Goal: Use online tool/utility

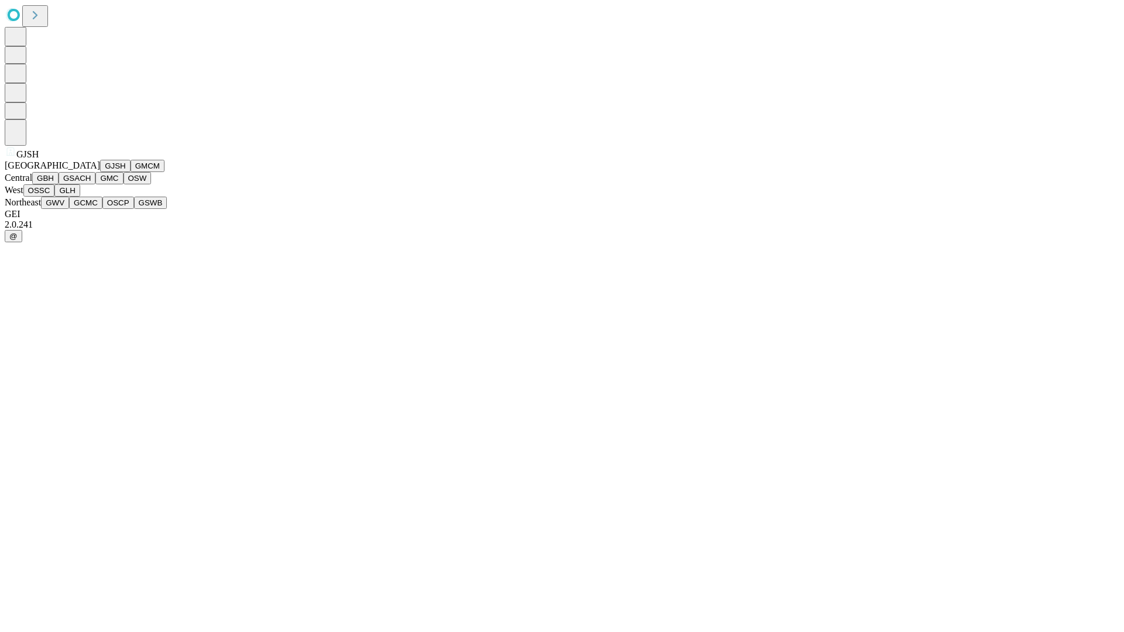
click at [100, 172] on button "GJSH" at bounding box center [115, 166] width 30 height 12
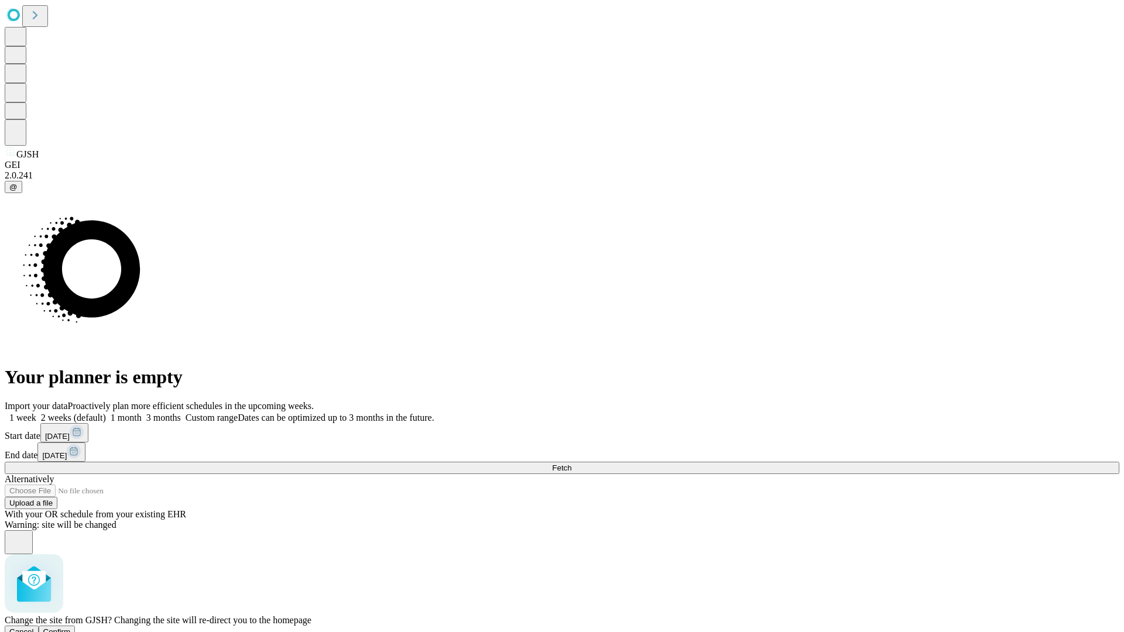
click at [71, 628] on span "Confirm" at bounding box center [57, 632] width 28 height 9
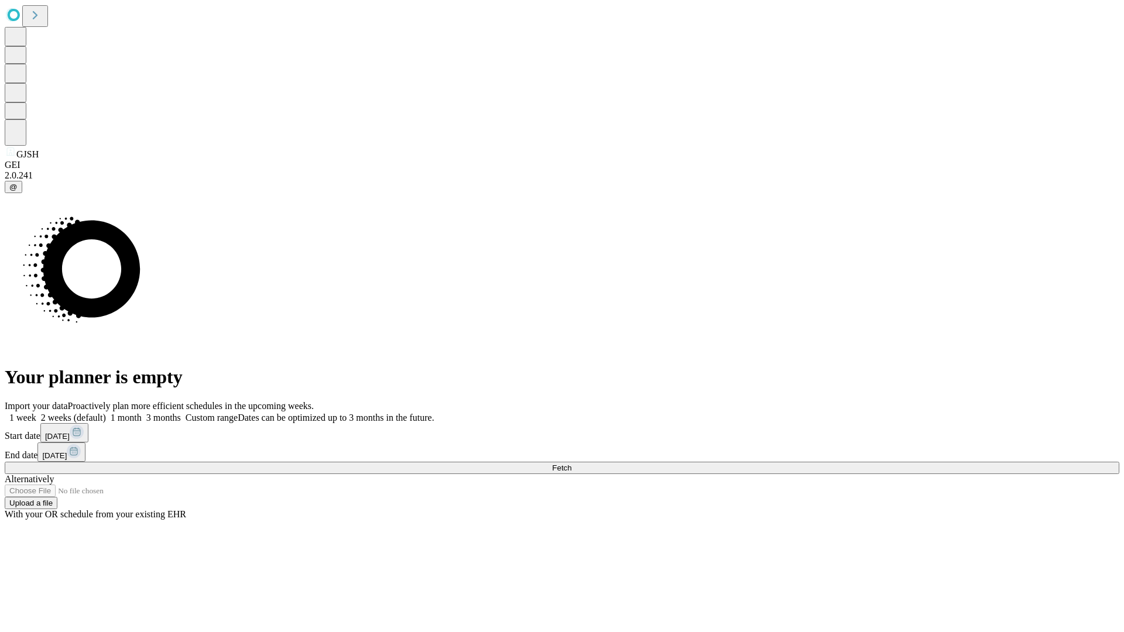
click at [142, 413] on label "1 month" at bounding box center [124, 418] width 36 height 10
click at [572, 464] on span "Fetch" at bounding box center [561, 468] width 19 height 9
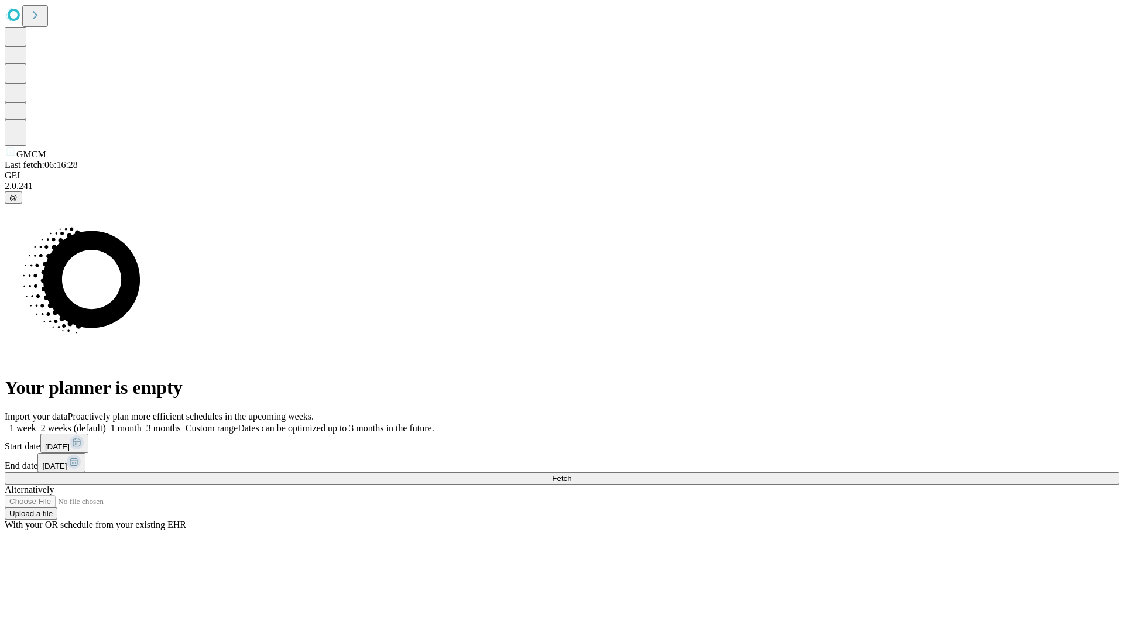
click at [142, 423] on label "1 month" at bounding box center [124, 428] width 36 height 10
click at [572, 474] on span "Fetch" at bounding box center [561, 478] width 19 height 9
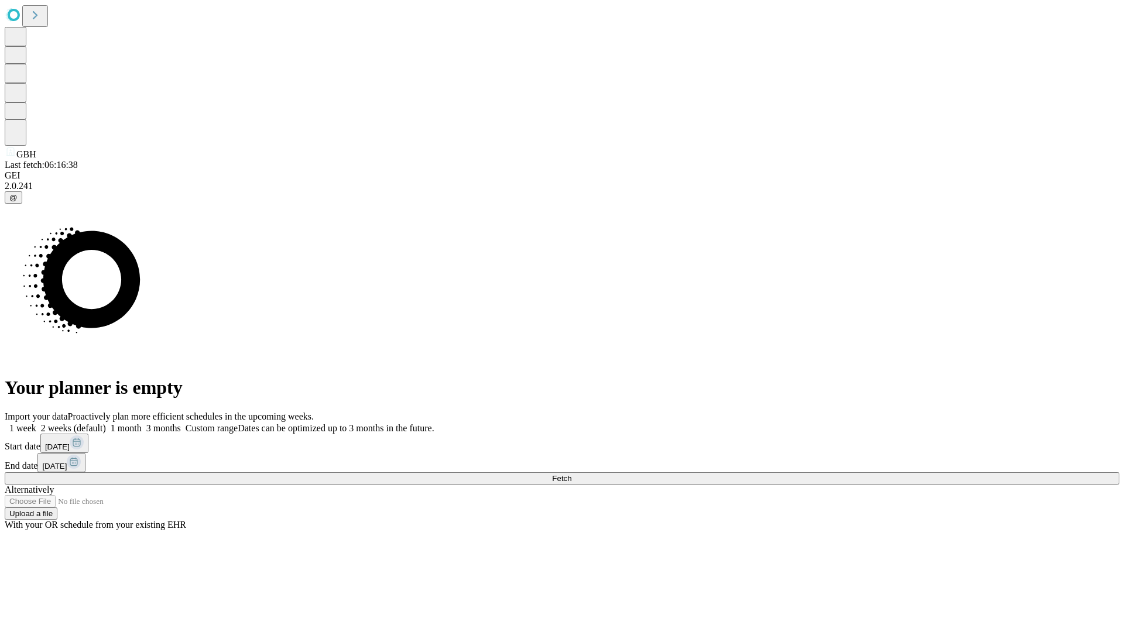
click at [142, 423] on label "1 month" at bounding box center [124, 428] width 36 height 10
click at [572, 474] on span "Fetch" at bounding box center [561, 478] width 19 height 9
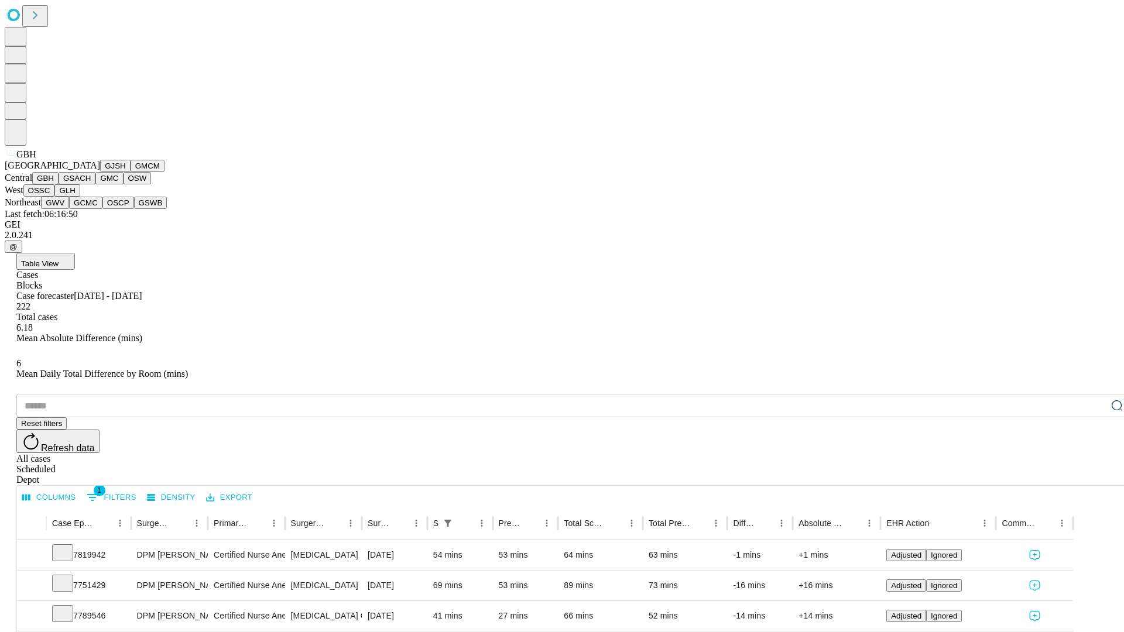
click at [91, 184] on button "GSACH" at bounding box center [77, 178] width 37 height 12
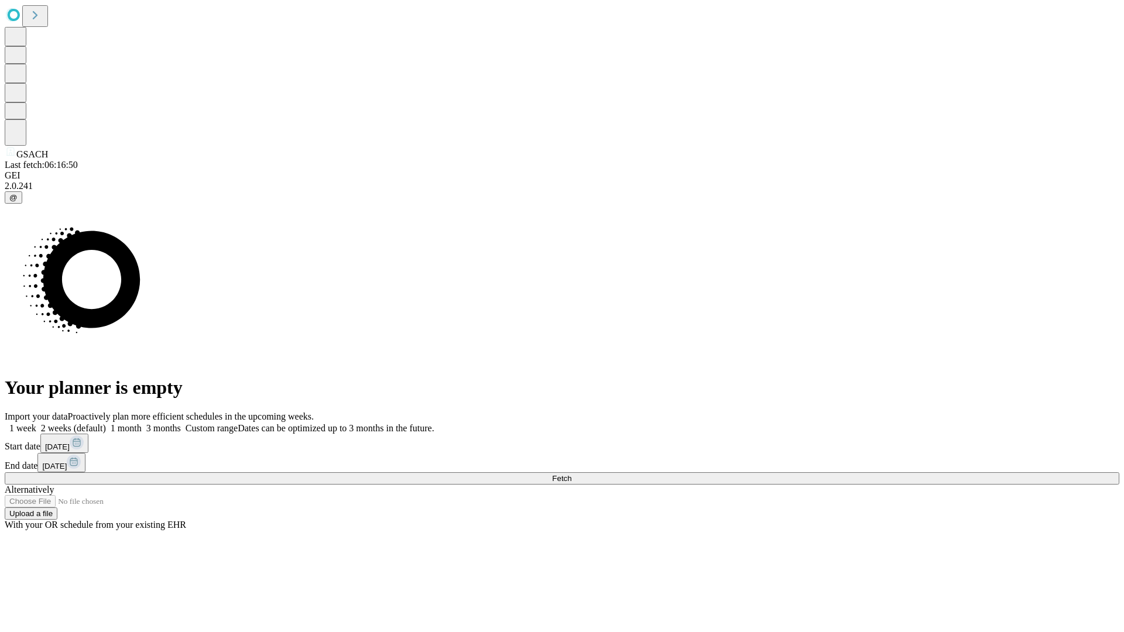
click at [142, 423] on label "1 month" at bounding box center [124, 428] width 36 height 10
click at [572, 474] on span "Fetch" at bounding box center [561, 478] width 19 height 9
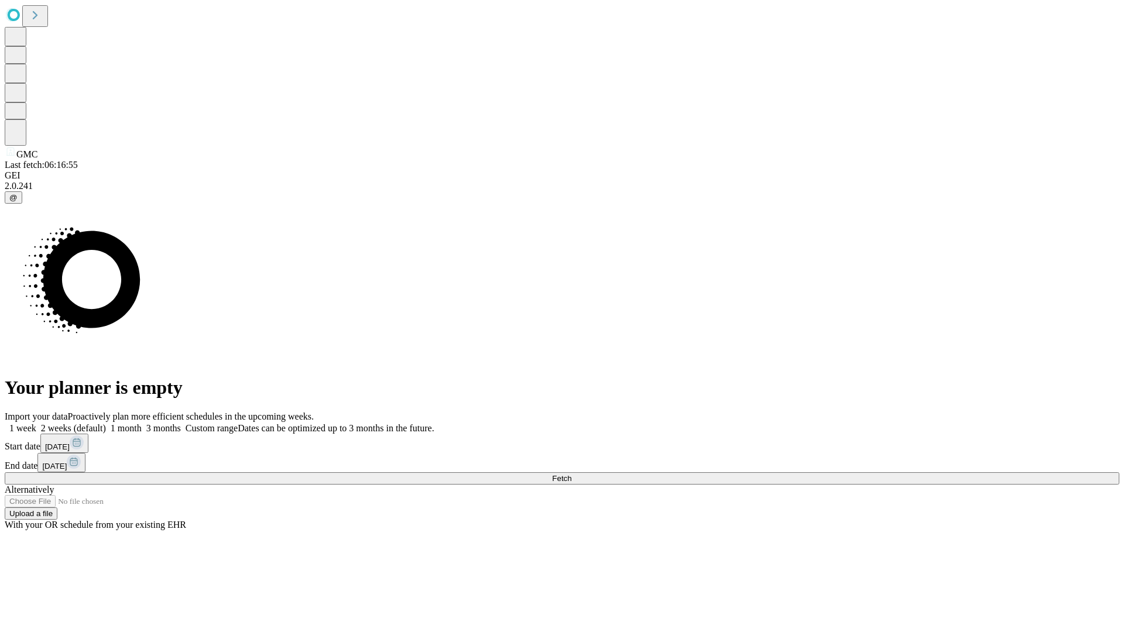
click at [142, 423] on label "1 month" at bounding box center [124, 428] width 36 height 10
click at [572, 474] on span "Fetch" at bounding box center [561, 478] width 19 height 9
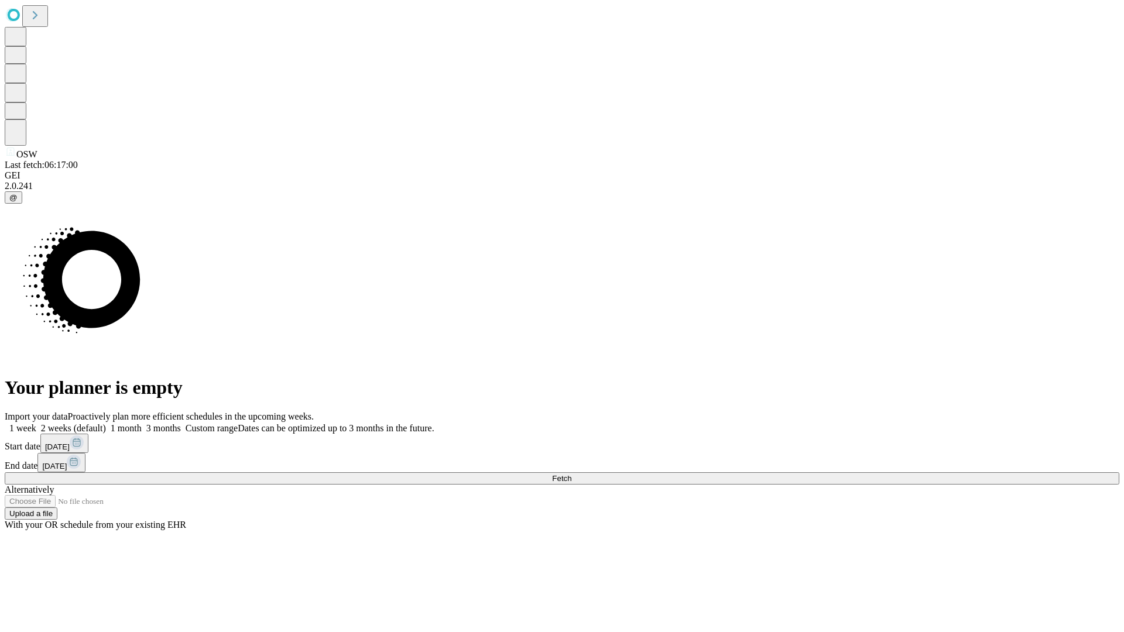
click at [572, 474] on span "Fetch" at bounding box center [561, 478] width 19 height 9
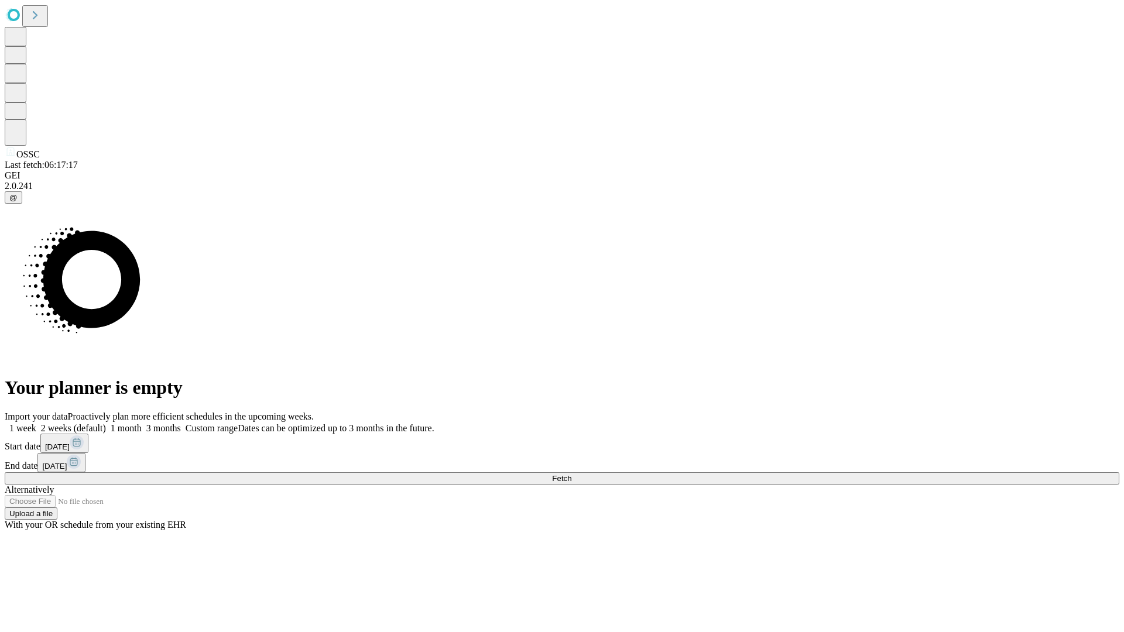
click at [142, 423] on label "1 month" at bounding box center [124, 428] width 36 height 10
click at [572, 474] on span "Fetch" at bounding box center [561, 478] width 19 height 9
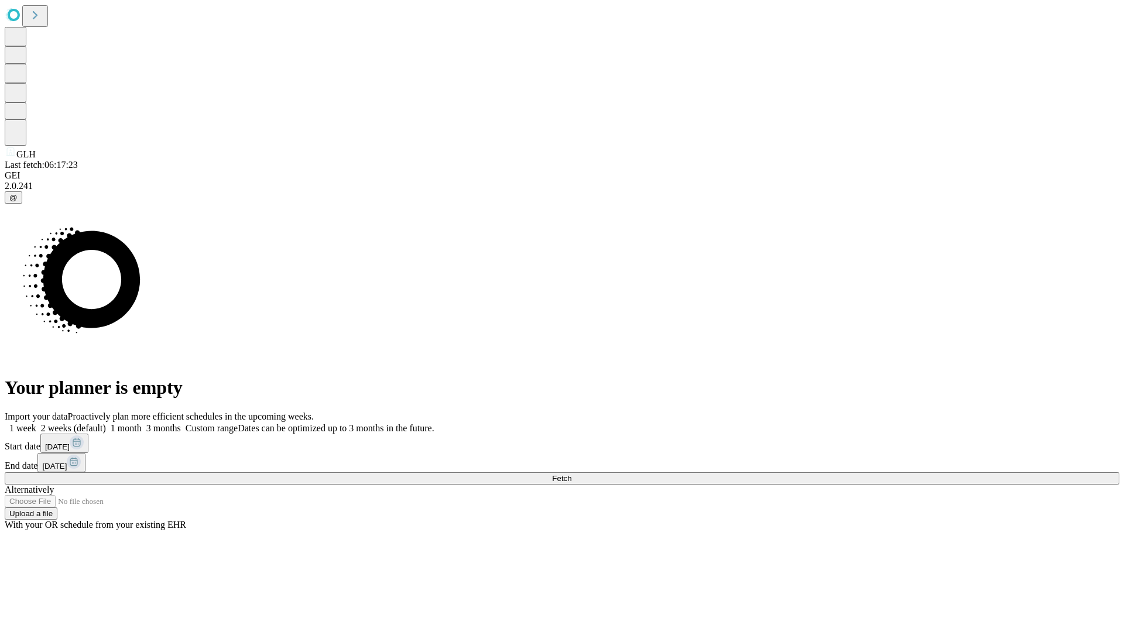
click at [572, 474] on span "Fetch" at bounding box center [561, 478] width 19 height 9
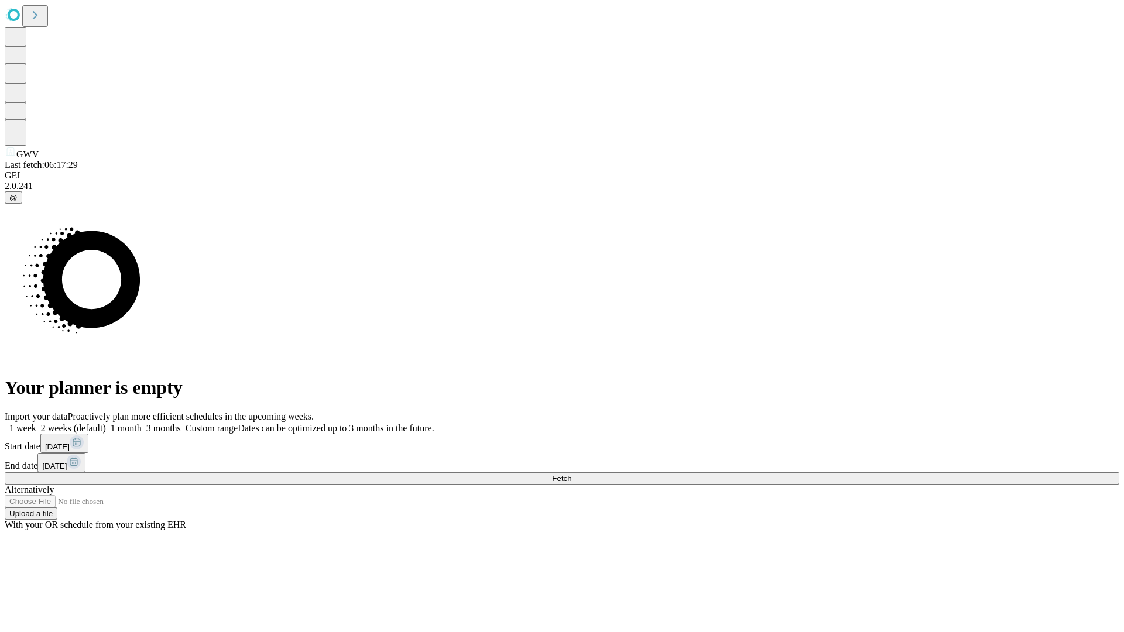
click at [142, 423] on label "1 month" at bounding box center [124, 428] width 36 height 10
click at [572, 474] on span "Fetch" at bounding box center [561, 478] width 19 height 9
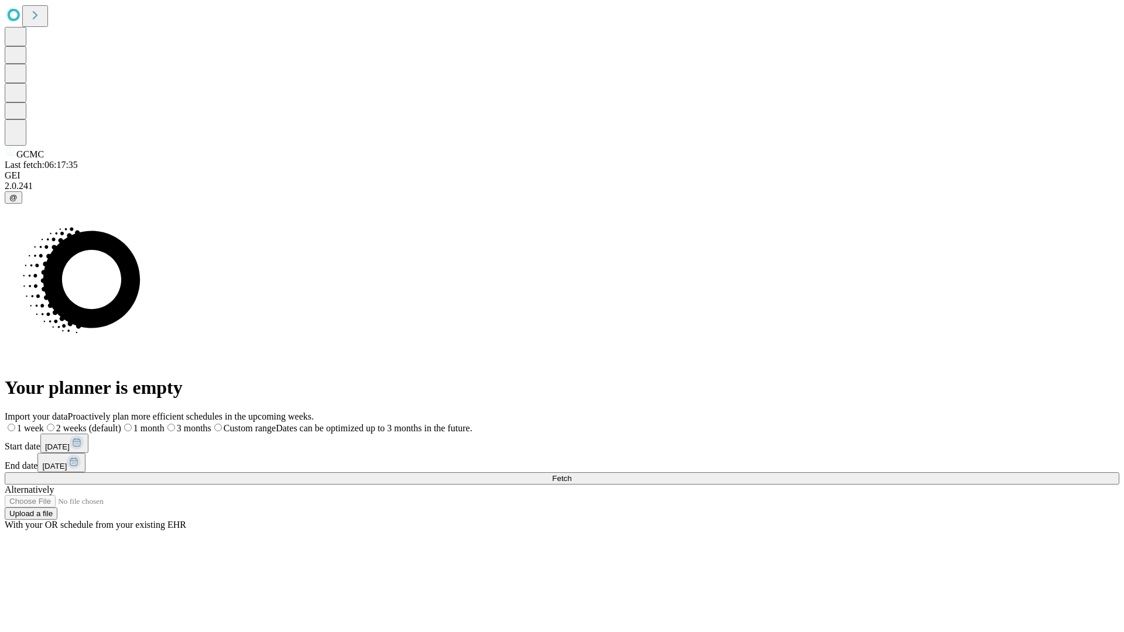
click at [572, 474] on span "Fetch" at bounding box center [561, 478] width 19 height 9
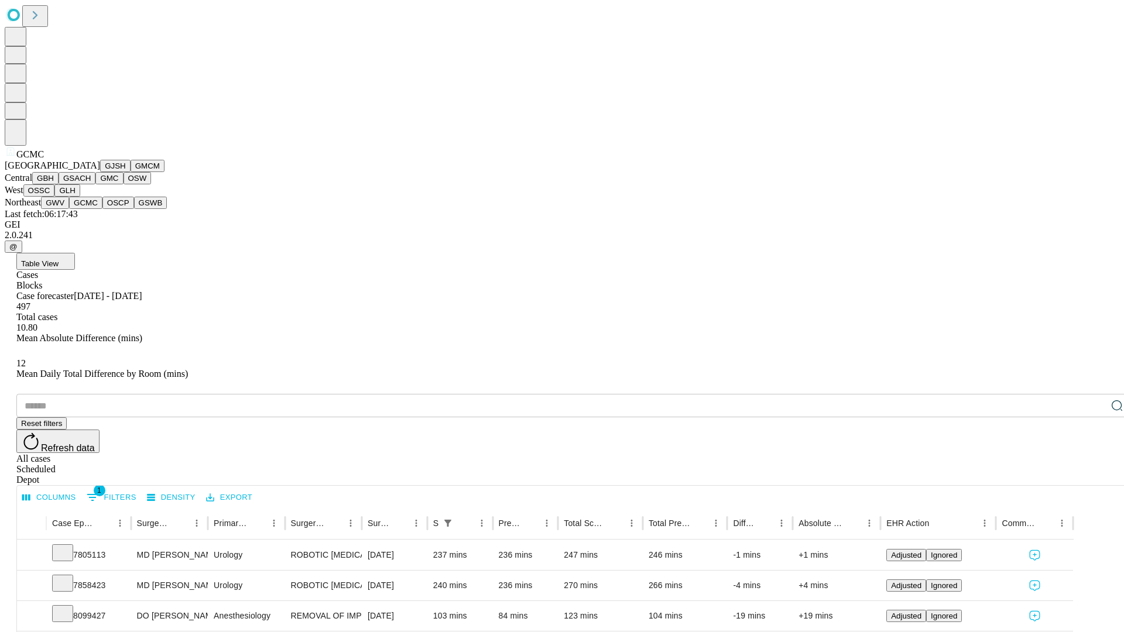
click at [102, 209] on button "OSCP" at bounding box center [118, 203] width 32 height 12
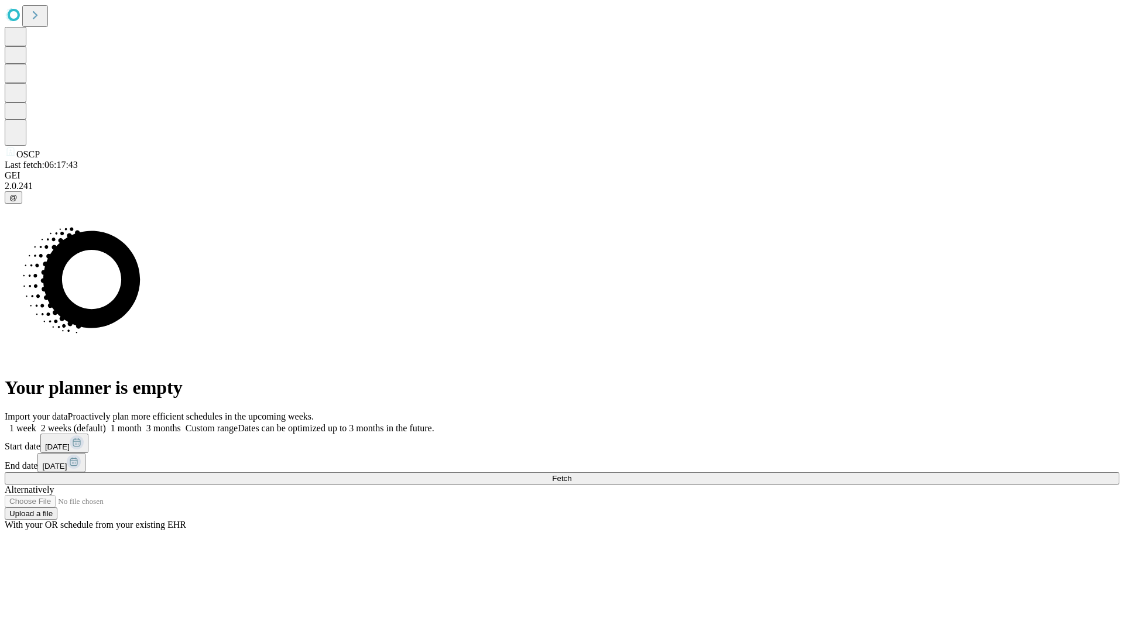
click at [142, 423] on label "1 month" at bounding box center [124, 428] width 36 height 10
click at [572, 474] on span "Fetch" at bounding box center [561, 478] width 19 height 9
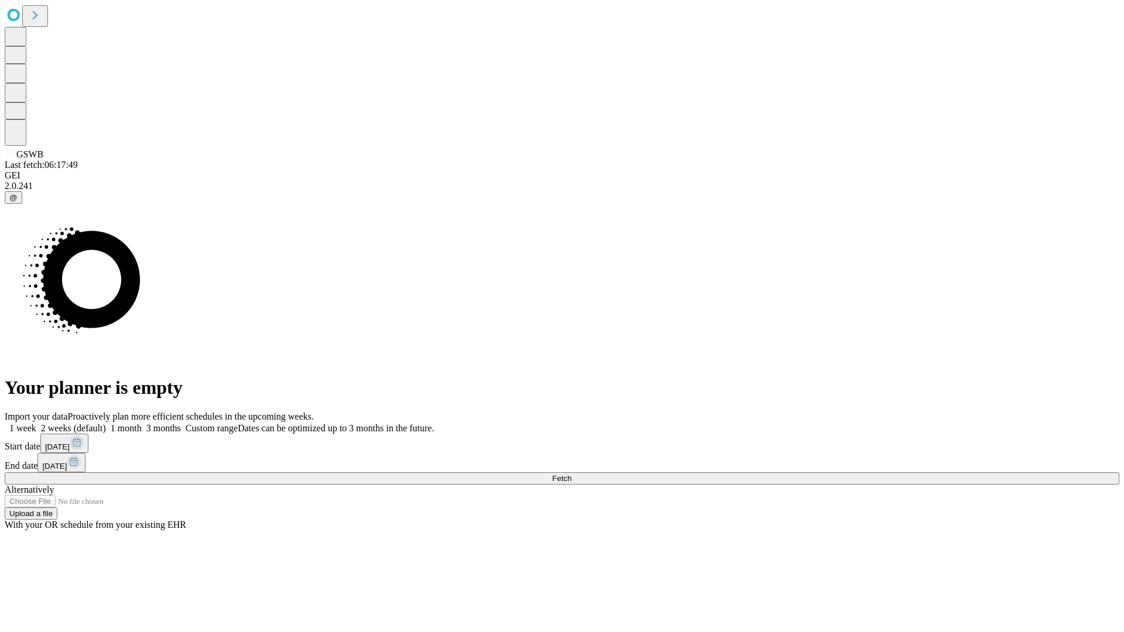
click at [142, 423] on label "1 month" at bounding box center [124, 428] width 36 height 10
click at [572, 474] on span "Fetch" at bounding box center [561, 478] width 19 height 9
